Goal: Task Accomplishment & Management: Use online tool/utility

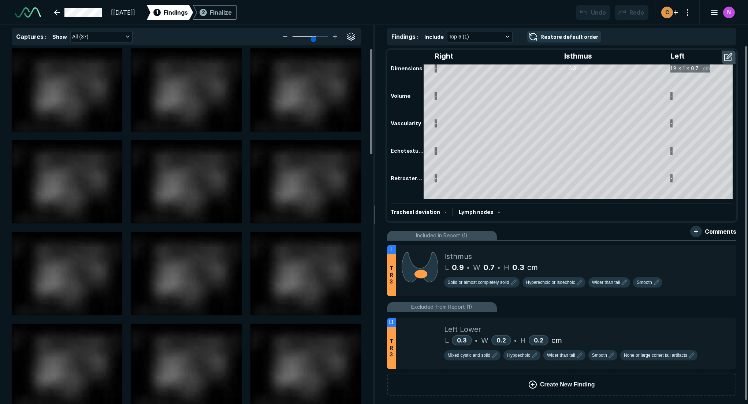
scroll to position [2632, 4310]
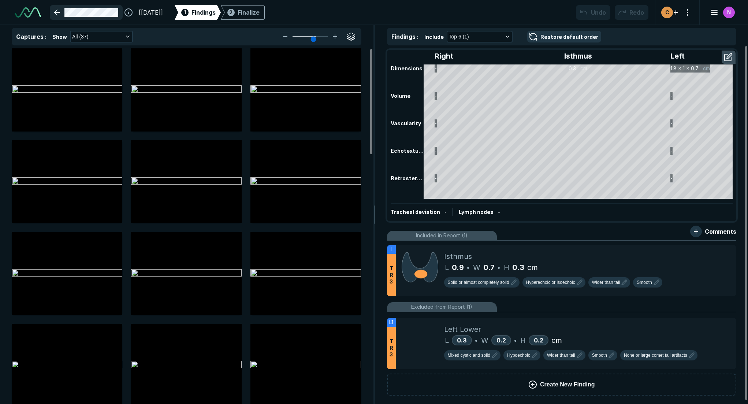
click at [56, 13] on link at bounding box center [86, 12] width 73 height 15
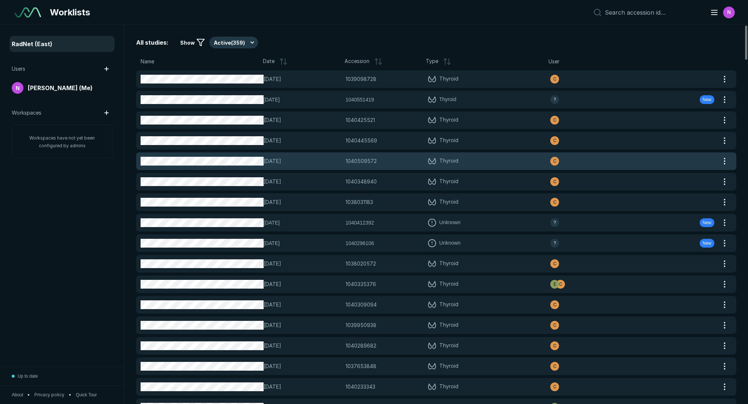
click at [475, 161] on span "Thyroid" at bounding box center [489, 161] width 123 height 9
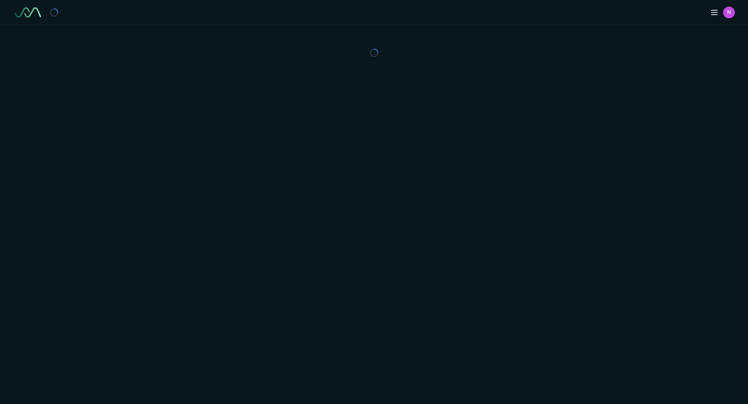
click at [475, 161] on div "N" at bounding box center [374, 202] width 748 height 404
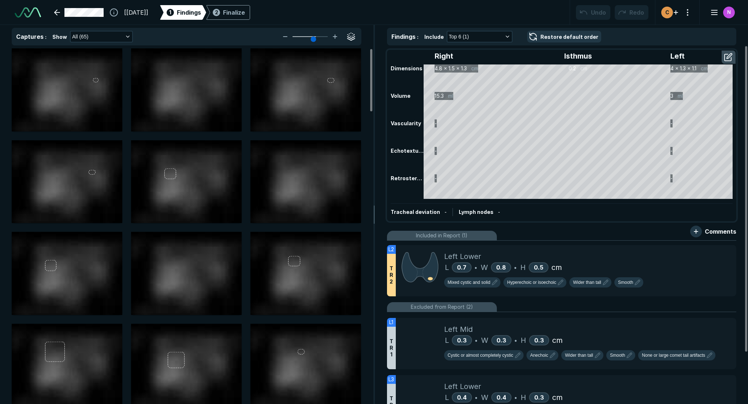
scroll to position [1691, 2508]
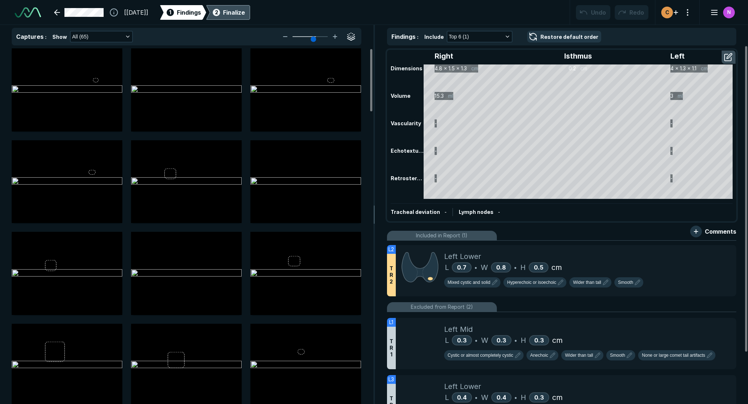
click at [245, 13] on div "Finalize" at bounding box center [234, 12] width 22 height 9
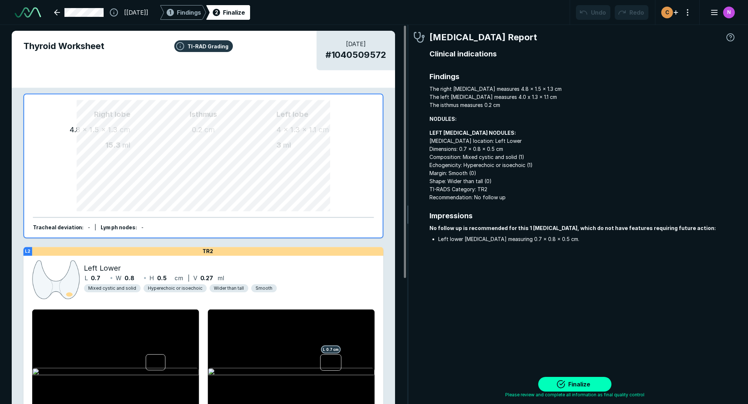
scroll to position [2606, 2384]
click at [201, 11] on span "Findings" at bounding box center [189, 12] width 24 height 9
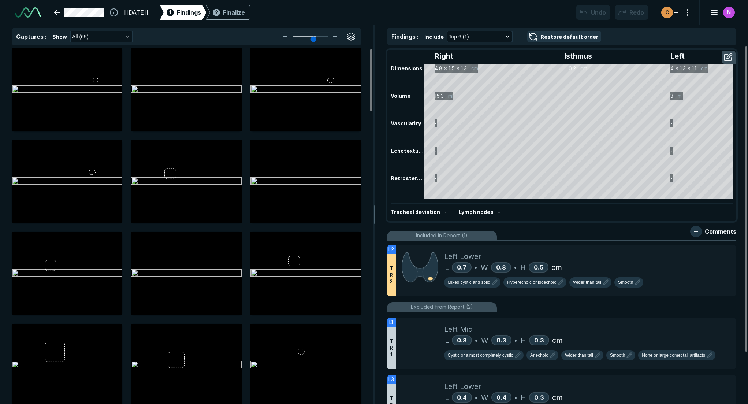
scroll to position [1691, 2508]
